Goal: Transaction & Acquisition: Book appointment/travel/reservation

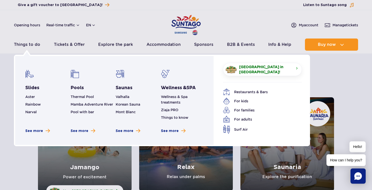
click at [173, 99] on li "Wellness & Spa treatments" at bounding box center [182, 99] width 43 height 11
click at [173, 98] on link "Wellness & Spa treatments" at bounding box center [174, 100] width 27 height 10
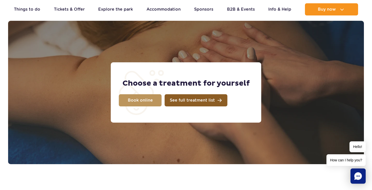
click at [205, 100] on span "See full treatment list" at bounding box center [192, 100] width 45 height 4
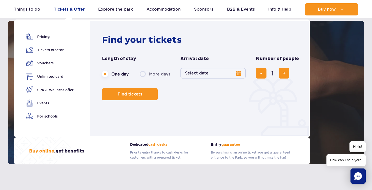
click at [69, 9] on link "Tickets & Offer" at bounding box center [69, 9] width 31 height 12
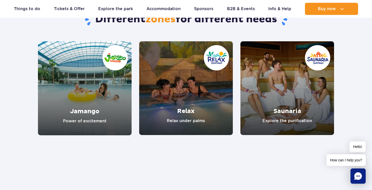
scroll to position [441, 0]
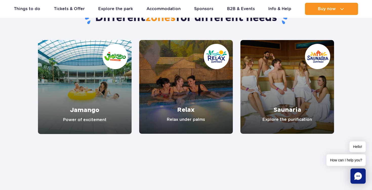
click at [288, 72] on link "Saunaria" at bounding box center [288, 87] width 94 height 94
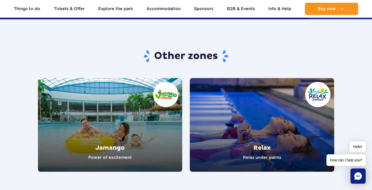
scroll to position [822, 0]
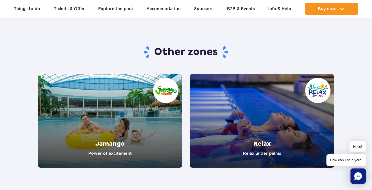
click at [266, 108] on link "Relax" at bounding box center [262, 121] width 145 height 94
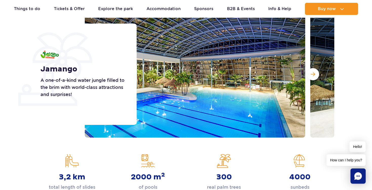
scroll to position [73, 0]
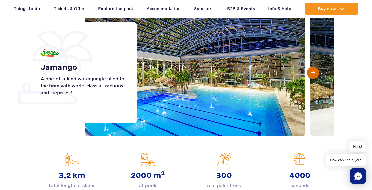
click at [315, 73] on span "Next slide" at bounding box center [313, 72] width 4 height 5
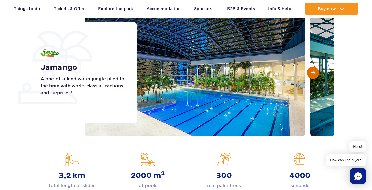
click at [315, 73] on span "Next slide" at bounding box center [313, 72] width 4 height 5
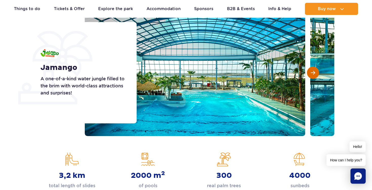
click at [315, 73] on span "Next slide" at bounding box center [313, 72] width 4 height 5
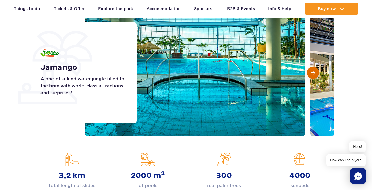
click at [315, 73] on span "Next slide" at bounding box center [313, 72] width 4 height 5
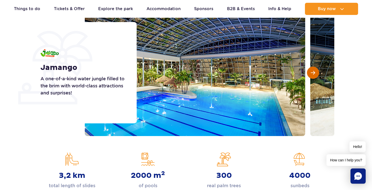
click at [315, 73] on span "Next slide" at bounding box center [313, 72] width 4 height 5
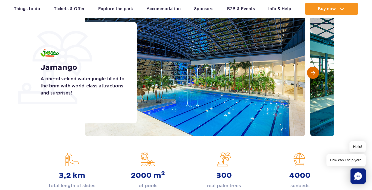
click at [315, 73] on span "Next slide" at bounding box center [313, 72] width 4 height 5
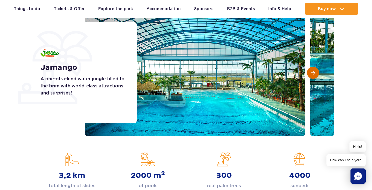
click at [315, 73] on span "Next slide" at bounding box center [313, 72] width 4 height 5
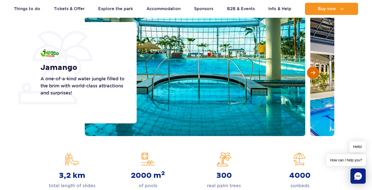
click at [315, 73] on span "Next slide" at bounding box center [313, 72] width 4 height 5
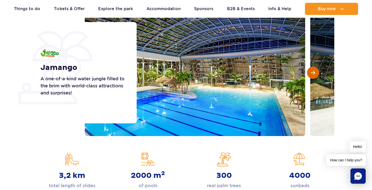
click at [315, 73] on span "Next slide" at bounding box center [313, 72] width 4 height 5
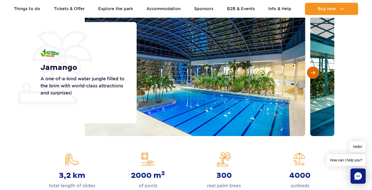
click at [315, 73] on span "Next slide" at bounding box center [313, 72] width 4 height 5
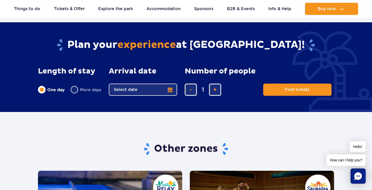
scroll to position [837, 0]
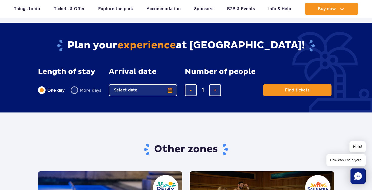
click at [76, 90] on label "More days" at bounding box center [86, 90] width 31 height 11
click at [76, 95] on input "More days" at bounding box center [74, 95] width 6 height 1
radio input "false"
radio input "true"
click at [170, 91] on button "Select date" at bounding box center [143, 90] width 68 height 12
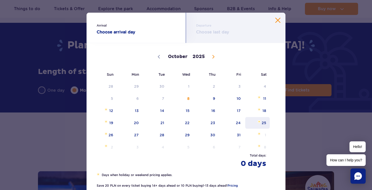
click at [263, 121] on span "25" at bounding box center [258, 123] width 26 height 12
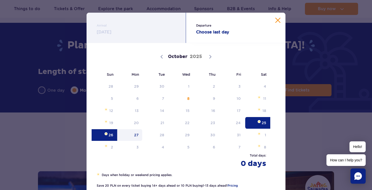
click at [138, 135] on span "27" at bounding box center [130, 135] width 26 height 12
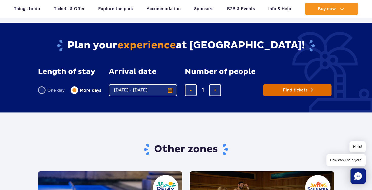
click at [301, 90] on span "Find tickets" at bounding box center [295, 90] width 25 height 5
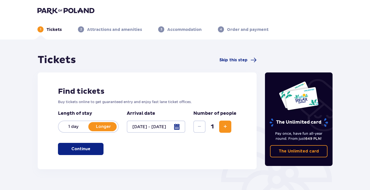
click at [223, 127] on span "Increase" at bounding box center [225, 127] width 6 height 6
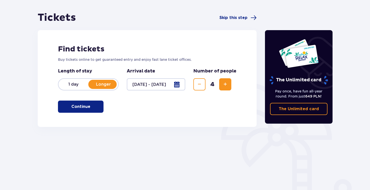
scroll to position [43, 0]
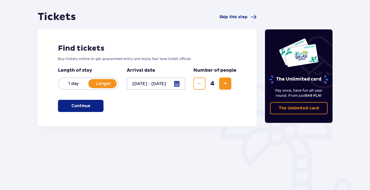
click at [83, 106] on p "Continue" at bounding box center [80, 106] width 19 height 6
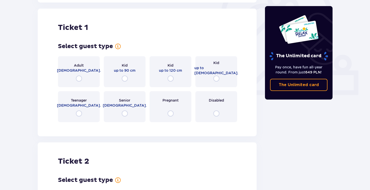
scroll to position [169, 0]
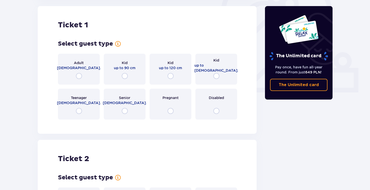
click at [79, 77] on input "radio" at bounding box center [79, 76] width 6 height 6
radio input "true"
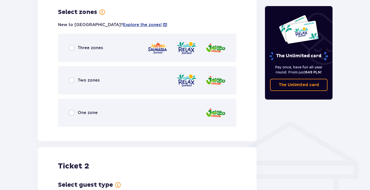
scroll to position [293, 0]
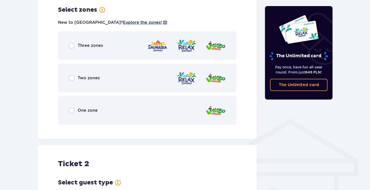
click at [72, 46] on input "radio" at bounding box center [72, 46] width 6 height 6
radio input "true"
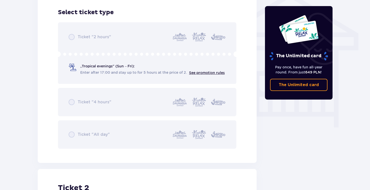
scroll to position [422, 0]
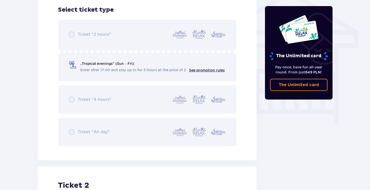
click at [100, 65] on div "Ticket "2 hours" „Tropical evenings" (Sun – Fri): Enter after 17:00 and stay up…" at bounding box center [147, 83] width 179 height 126
click at [88, 41] on div "Ticket "2 hours" „Tropical evenings" (Sun – Fri): Enter after 17:00 and stay up…" at bounding box center [147, 83] width 179 height 126
click at [98, 66] on div "Ticket "2 hours" „Tropical evenings" (Sun – Fri): Enter after 17:00 and stay up…" at bounding box center [147, 83] width 179 height 126
click at [72, 98] on div "Ticket "2 hours" „Tropical evenings" (Sun – Fri): Enter after 17:00 and stay up…" at bounding box center [147, 83] width 179 height 126
click at [73, 129] on div "Ticket "2 hours" „Tropical evenings" (Sun – Fri): Enter after 17:00 and stay up…" at bounding box center [147, 83] width 179 height 126
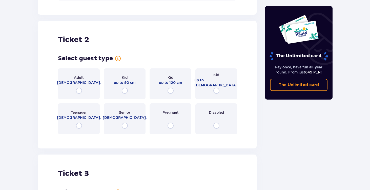
scroll to position [570, 0]
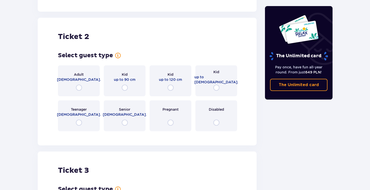
click at [80, 88] on input "radio" at bounding box center [79, 88] width 6 height 6
radio input "true"
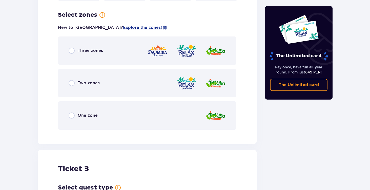
scroll to position [706, 0]
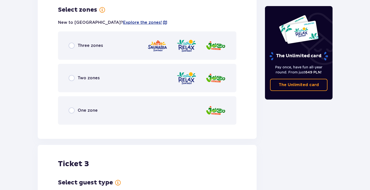
click at [72, 79] on input "radio" at bounding box center [72, 78] width 6 height 6
radio input "true"
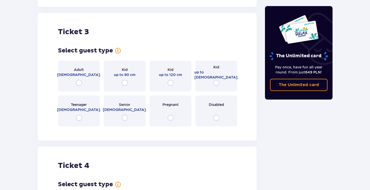
scroll to position [991, 0]
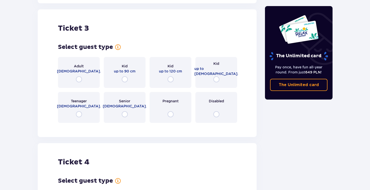
click at [217, 80] on input "radio" at bounding box center [217, 79] width 6 height 6
radio input "true"
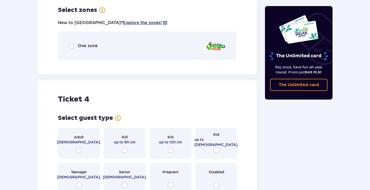
scroll to position [1118, 0]
click at [72, 46] on input "radio" at bounding box center [72, 46] width 6 height 6
radio input "true"
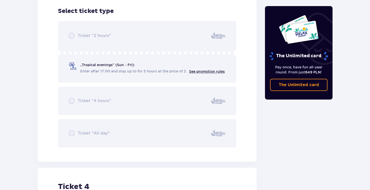
scroll to position [1182, 0]
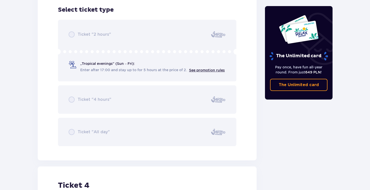
click at [98, 62] on div "Ticket "2 hours" „Tropical evenings" (Sun – Fri): Enter after 17:00 and stay up…" at bounding box center [147, 83] width 179 height 126
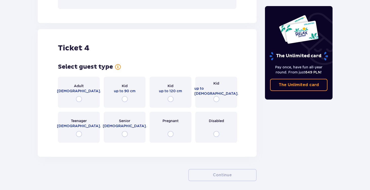
scroll to position [1341, 0]
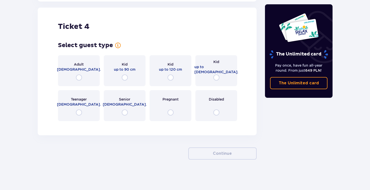
click at [219, 77] on input "radio" at bounding box center [217, 77] width 6 height 6
radio input "true"
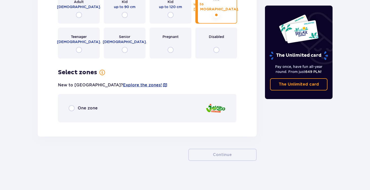
scroll to position [1405, 0]
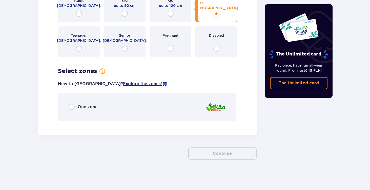
click at [72, 106] on input "radio" at bounding box center [72, 107] width 6 height 6
radio input "true"
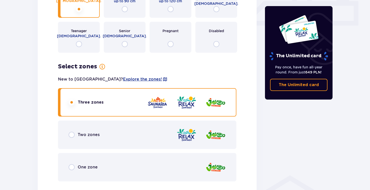
scroll to position [0, 0]
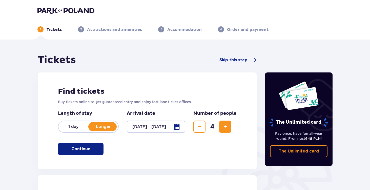
click at [83, 149] on p "Continue" at bounding box center [80, 149] width 19 height 6
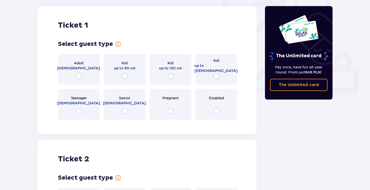
scroll to position [169, 0]
click at [219, 76] on div "Kid up to 16 y.o." at bounding box center [217, 69] width 42 height 31
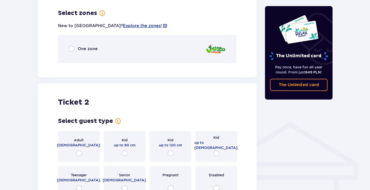
scroll to position [293, 0]
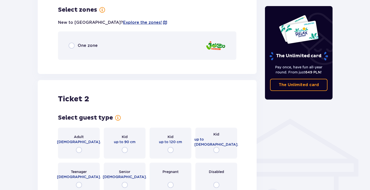
click at [70, 45] on input "radio" at bounding box center [72, 46] width 6 height 6
radio input "true"
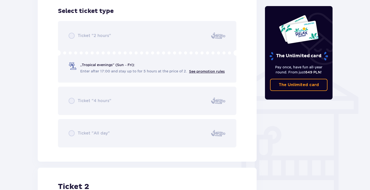
scroll to position [357, 0]
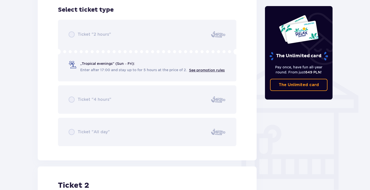
click at [109, 65] on div "Ticket "2 hours" „Tropical evenings" (Sun – Fri): Enter after 17:00 and stay up…" at bounding box center [147, 83] width 179 height 126
click at [97, 103] on div "Ticket "2 hours" „Tropical evenings" (Sun – Fri): Enter after 17:00 and stay up…" at bounding box center [147, 83] width 179 height 126
click at [87, 127] on div "Ticket "2 hours" „Tropical evenings" (Sun – Fri): Enter after 17:00 and stay up…" at bounding box center [147, 83] width 179 height 126
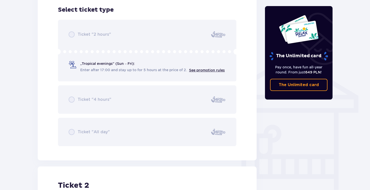
click at [87, 71] on div "Ticket "2 hours" „Tropical evenings" (Sun – Fri): Enter after 17:00 and stay up…" at bounding box center [147, 83] width 179 height 126
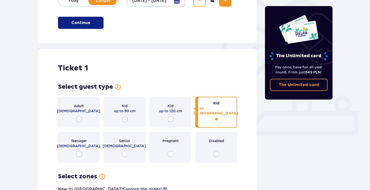
scroll to position [0, 0]
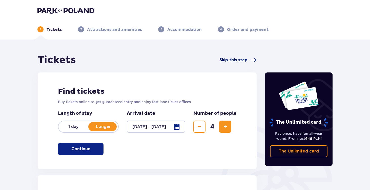
click at [244, 60] on span "Skip this step" at bounding box center [234, 60] width 28 height 6
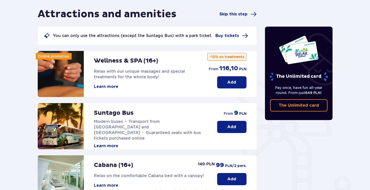
scroll to position [46, 0]
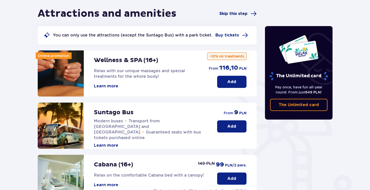
click at [234, 14] on span "Skip this step" at bounding box center [234, 14] width 28 height 6
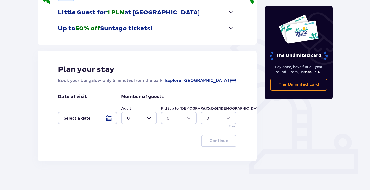
scroll to position [89, 0]
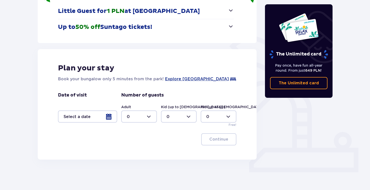
click at [107, 118] on div at bounding box center [87, 116] width 59 height 12
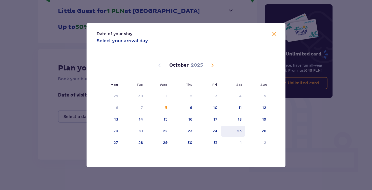
click at [240, 131] on div "25" at bounding box center [239, 130] width 5 height 5
click at [119, 141] on div "27" at bounding box center [109, 142] width 25 height 11
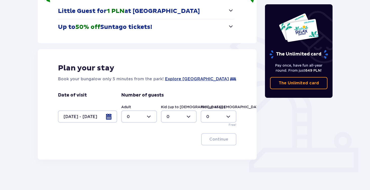
click at [138, 142] on div "Continue" at bounding box center [147, 139] width 179 height 12
click at [109, 117] on div at bounding box center [87, 116] width 59 height 12
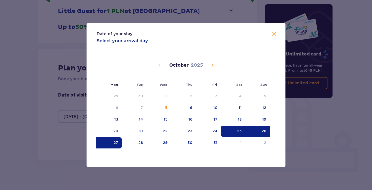
click at [239, 134] on div "25" at bounding box center [233, 131] width 25 height 11
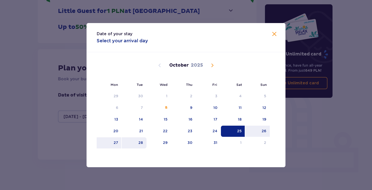
click at [143, 142] on div "28" at bounding box center [141, 142] width 5 height 5
type input "[DATE] - [DATE]"
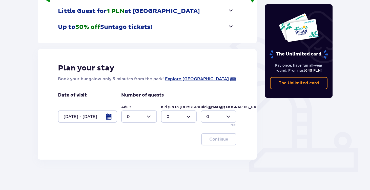
click at [150, 117] on div at bounding box center [139, 116] width 36 height 12
click at [133, 152] on div "2" at bounding box center [139, 153] width 25 height 6
type input "2"
click at [178, 117] on div at bounding box center [179, 116] width 36 height 12
click at [176, 154] on div "2" at bounding box center [179, 153] width 25 height 6
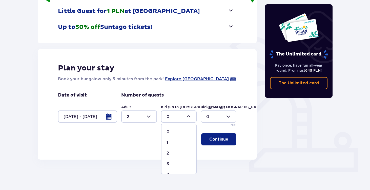
type input "2"
click at [219, 140] on p "Continue" at bounding box center [219, 140] width 19 height 6
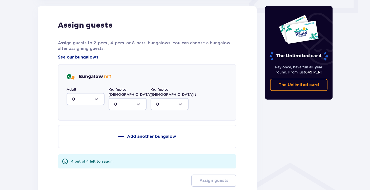
scroll to position [249, 0]
click at [97, 99] on div at bounding box center [86, 99] width 38 height 12
click at [77, 135] on div "2" at bounding box center [85, 136] width 27 height 6
type input "2"
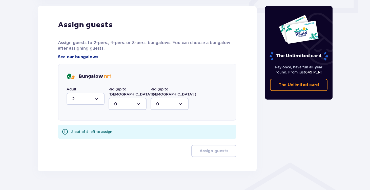
click at [138, 100] on div at bounding box center [128, 104] width 38 height 12
click at [120, 138] on div "2" at bounding box center [127, 141] width 27 height 6
type input "2"
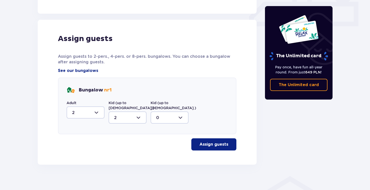
click at [212, 142] on p "Assign guests" at bounding box center [214, 145] width 29 height 6
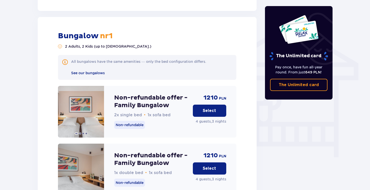
scroll to position [395, 0]
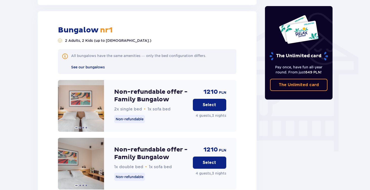
click at [211, 160] on p "Select" at bounding box center [209, 163] width 13 height 6
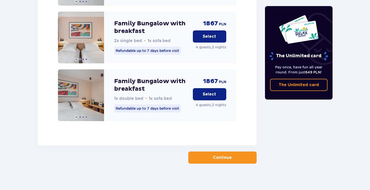
scroll to position [815, 0]
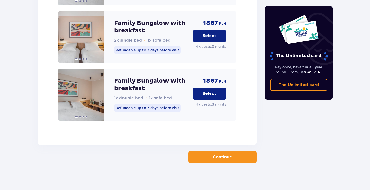
click at [217, 155] on p "Continue" at bounding box center [222, 157] width 19 height 6
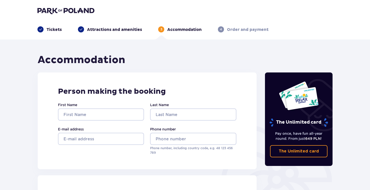
click at [57, 30] on p "Tickets" at bounding box center [54, 30] width 15 height 6
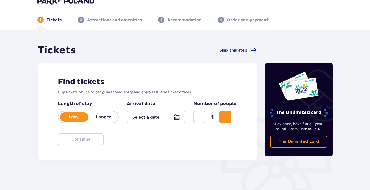
scroll to position [13, 0]
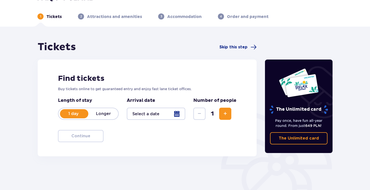
click at [180, 16] on p "Accommodation" at bounding box center [184, 17] width 34 height 6
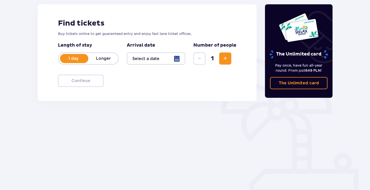
scroll to position [0, 0]
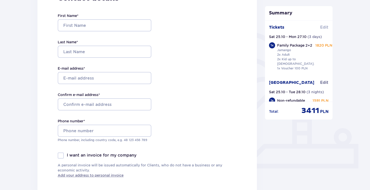
click at [321, 27] on span "Edit" at bounding box center [324, 28] width 8 height 6
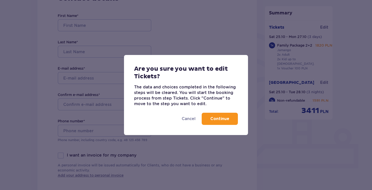
click at [218, 120] on p "Continue" at bounding box center [220, 119] width 19 height 6
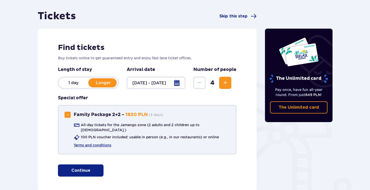
scroll to position [49, 0]
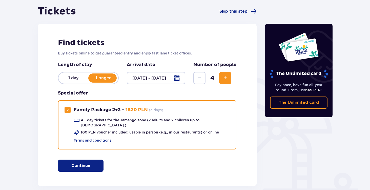
click at [90, 163] on span "button" at bounding box center [91, 166] width 6 height 6
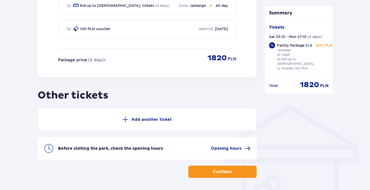
scroll to position [321, 0]
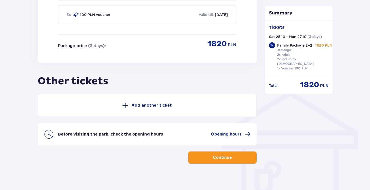
click at [145, 103] on p "Add another ticket" at bounding box center [151, 106] width 41 height 6
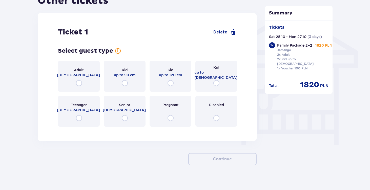
scroll to position [403, 0]
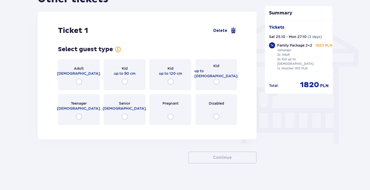
click at [79, 79] on input "radio" at bounding box center [79, 82] width 6 height 6
radio input "true"
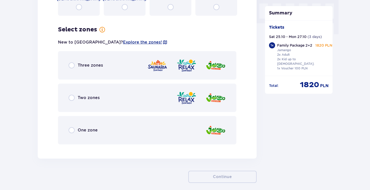
scroll to position [528, 0]
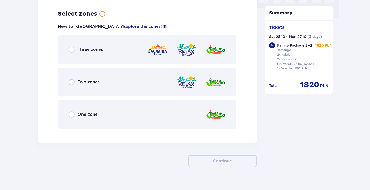
click at [72, 47] on input "radio" at bounding box center [72, 50] width 6 height 6
radio input "true"
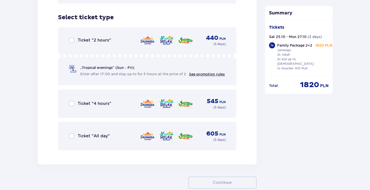
scroll to position [657, 0]
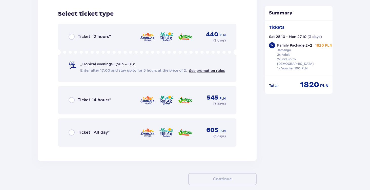
click at [71, 129] on input "radio" at bounding box center [72, 132] width 6 height 6
radio input "true"
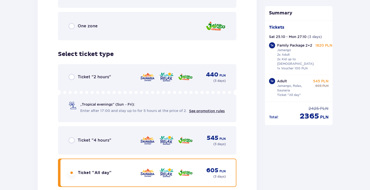
scroll to position [1, 0]
click at [294, 47] on p "Family Package 2+2" at bounding box center [294, 44] width 35 height 5
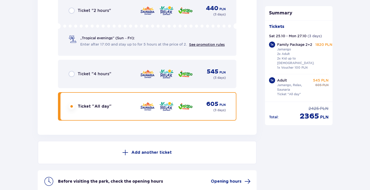
scroll to position [730, 0]
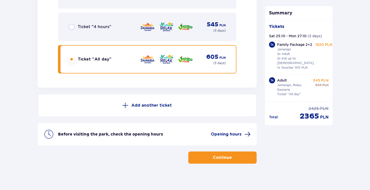
click at [152, 103] on p "Add another ticket" at bounding box center [151, 106] width 41 height 6
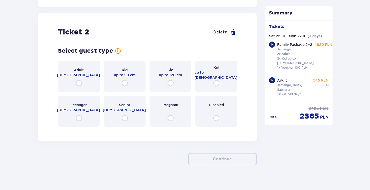
scroll to position [812, 0]
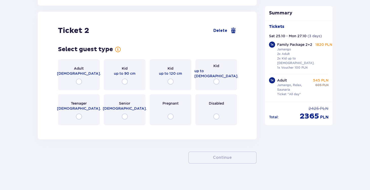
click at [79, 79] on input "radio" at bounding box center [79, 82] width 6 height 6
radio input "true"
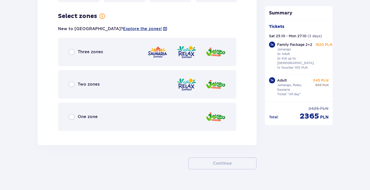
scroll to position [937, 0]
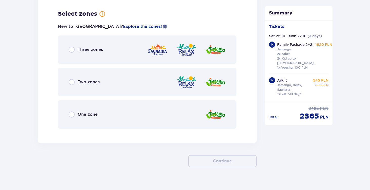
click at [71, 79] on input "radio" at bounding box center [72, 82] width 6 height 6
radio input "true"
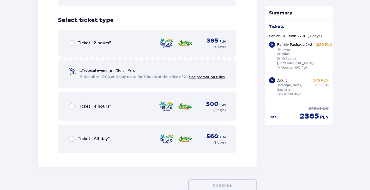
scroll to position [1066, 0]
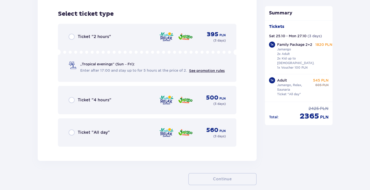
click at [72, 129] on input "radio" at bounding box center [72, 132] width 6 height 6
radio input "true"
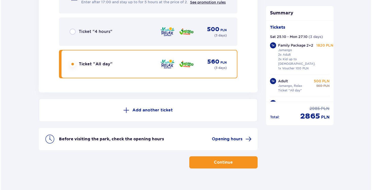
scroll to position [1139, 0]
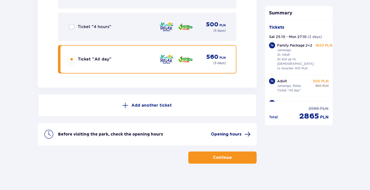
click at [220, 131] on span "Opening hours" at bounding box center [226, 134] width 31 height 6
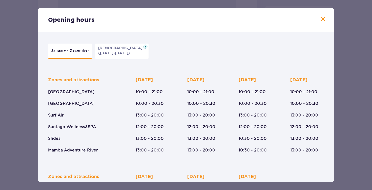
click at [323, 19] on span at bounding box center [323, 19] width 6 height 6
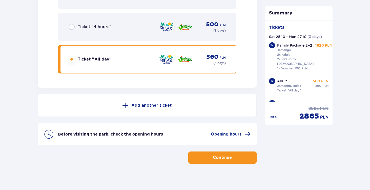
click at [233, 155] on span "button" at bounding box center [233, 158] width 6 height 6
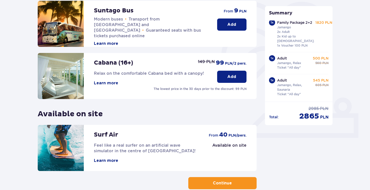
scroll to position [154, 0]
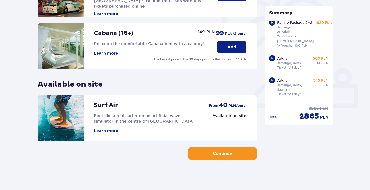
click at [224, 152] on p "Continue" at bounding box center [222, 154] width 19 height 6
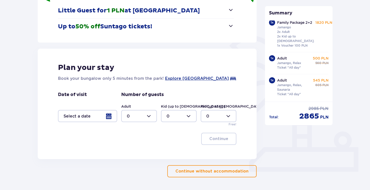
scroll to position [91, 0]
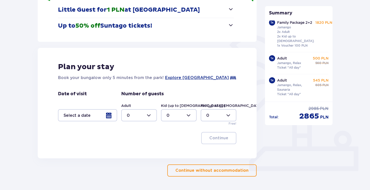
click at [110, 115] on div at bounding box center [87, 115] width 59 height 12
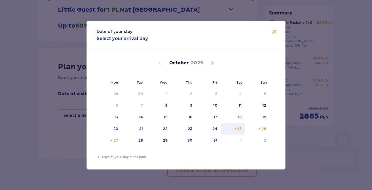
click at [234, 127] on div "Orange dot" at bounding box center [235, 128] width 3 height 3
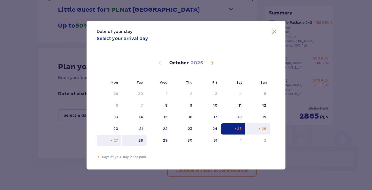
click at [142, 139] on div "28" at bounding box center [141, 140] width 5 height 5
type input "[DATE] - [DATE]"
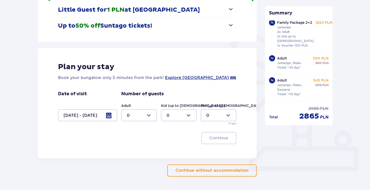
click at [148, 119] on div at bounding box center [139, 115] width 36 height 12
click at [136, 151] on div "2" at bounding box center [139, 152] width 25 height 6
type input "2"
click at [174, 112] on div at bounding box center [179, 115] width 36 height 12
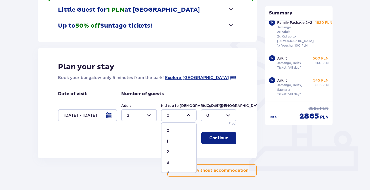
click at [174, 152] on div "2" at bounding box center [179, 152] width 25 height 6
type input "2"
click at [219, 134] on button "Continue" at bounding box center [218, 138] width 35 height 12
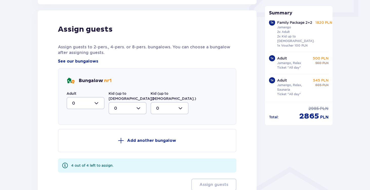
scroll to position [249, 0]
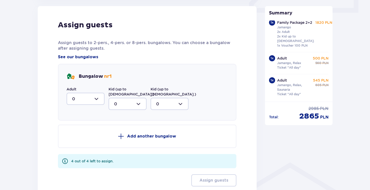
click at [96, 99] on div at bounding box center [86, 99] width 38 height 12
click at [87, 135] on div "2" at bounding box center [85, 136] width 27 height 6
type input "2"
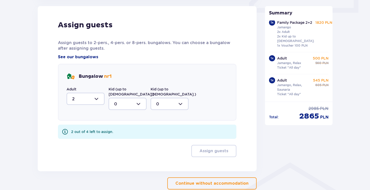
click at [123, 98] on div at bounding box center [128, 104] width 38 height 12
click at [122, 138] on div "2" at bounding box center [127, 141] width 27 height 6
type input "2"
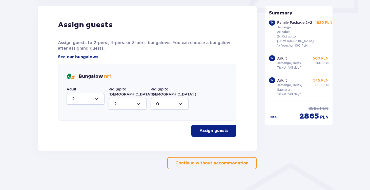
click at [211, 128] on p "Assign guests" at bounding box center [214, 131] width 29 height 6
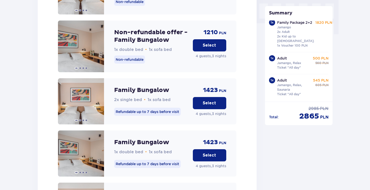
scroll to position [514, 0]
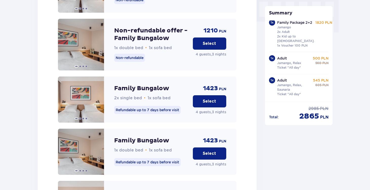
click at [218, 152] on button "Select" at bounding box center [209, 153] width 33 height 12
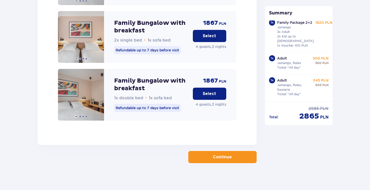
click at [223, 154] on p "Continue" at bounding box center [222, 157] width 19 height 6
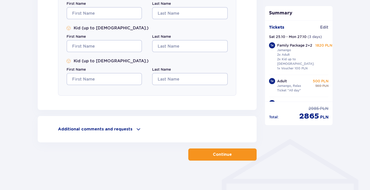
scroll to position [274, 0]
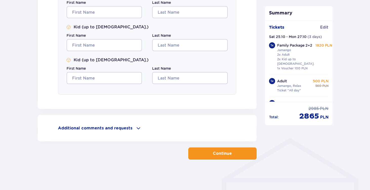
click at [137, 128] on span at bounding box center [139, 128] width 6 height 6
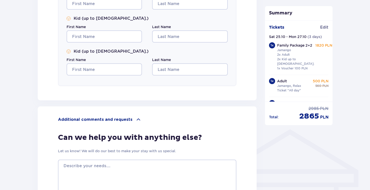
scroll to position [278, 0]
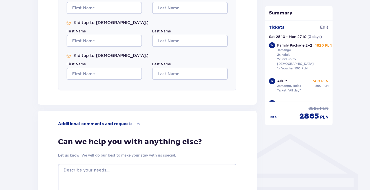
click at [136, 124] on span at bounding box center [139, 124] width 6 height 6
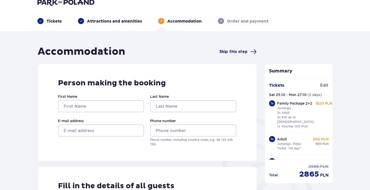
scroll to position [8, 0]
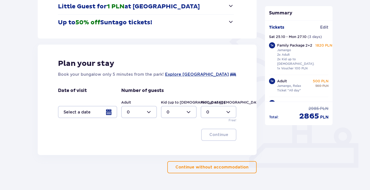
scroll to position [108, 0]
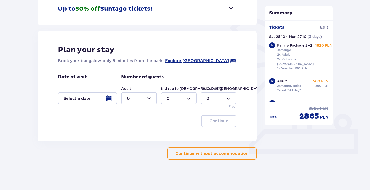
click at [108, 99] on div at bounding box center [87, 98] width 59 height 12
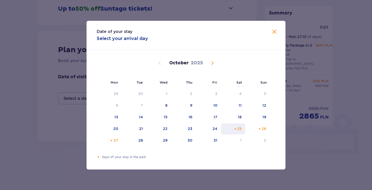
click at [234, 127] on div "Orange dot" at bounding box center [235, 128] width 3 height 3
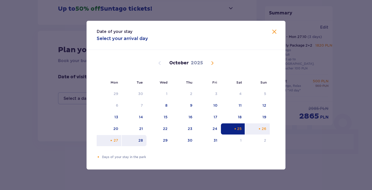
click at [142, 141] on div "28" at bounding box center [141, 140] width 5 height 5
type input "[DATE] - [DATE]"
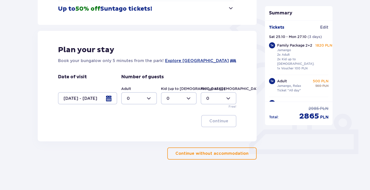
click at [152, 99] on div at bounding box center [139, 98] width 36 height 12
click at [139, 136] on div "2" at bounding box center [139, 135] width 25 height 6
type input "2"
click at [174, 97] on div at bounding box center [179, 98] width 36 height 12
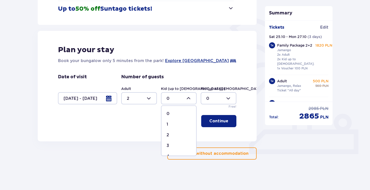
click at [173, 133] on div "2" at bounding box center [179, 135] width 25 height 6
type input "2"
click at [225, 121] on button "Continue" at bounding box center [218, 121] width 35 height 12
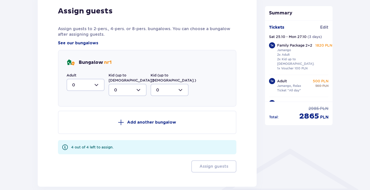
scroll to position [263, 0]
click at [99, 86] on div at bounding box center [86, 84] width 38 height 12
click at [85, 120] on div "2" at bounding box center [85, 121] width 27 height 6
type input "2"
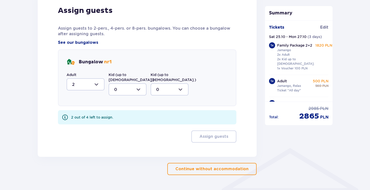
click at [123, 84] on div at bounding box center [128, 89] width 38 height 12
click at [123, 123] on div "2" at bounding box center [127, 126] width 27 height 6
type input "2"
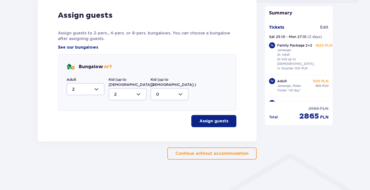
scroll to position [254, 0]
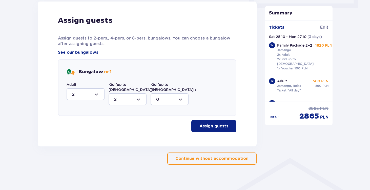
click at [216, 124] on button "Assign guests" at bounding box center [214, 126] width 45 height 12
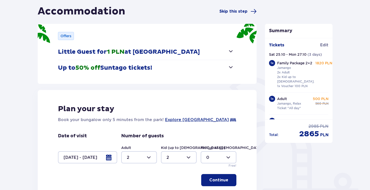
scroll to position [0, 0]
